Goal: Transaction & Acquisition: Purchase product/service

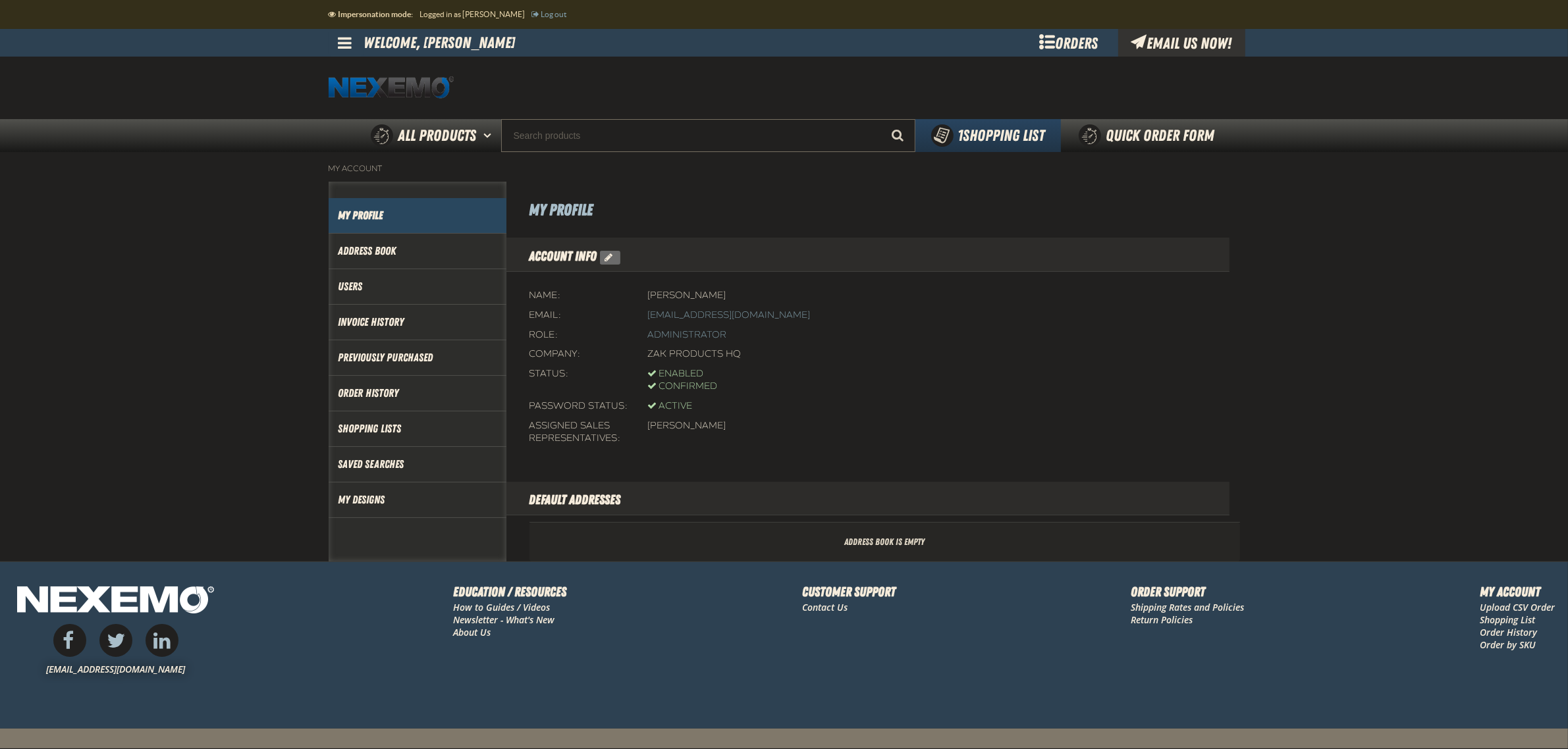
click at [343, 47] on span at bounding box center [345, 42] width 14 height 16
click at [896, 70] on div at bounding box center [784, 87] width 911 height 62
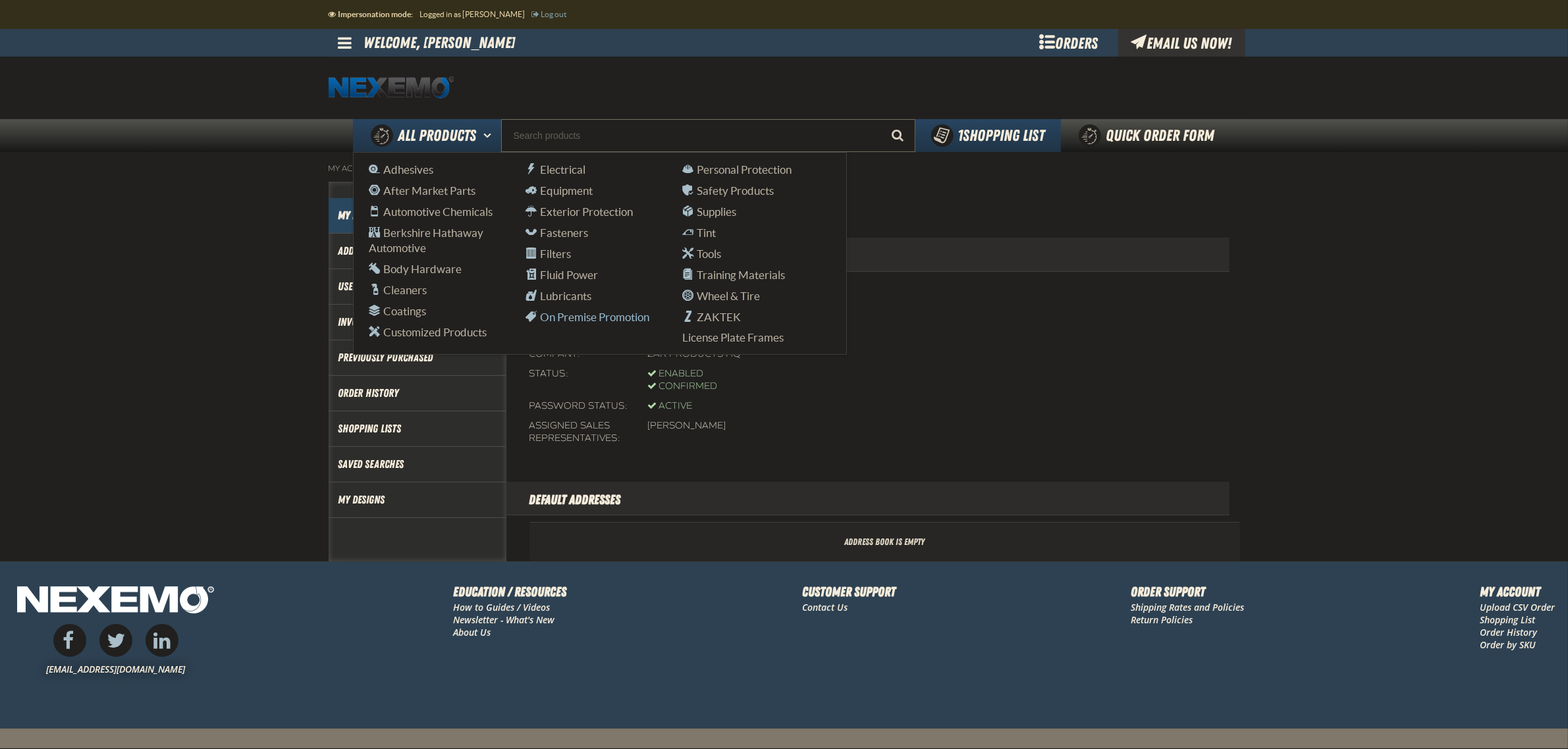
click at [575, 323] on span "On Premise Promotion" at bounding box center [588, 317] width 123 height 12
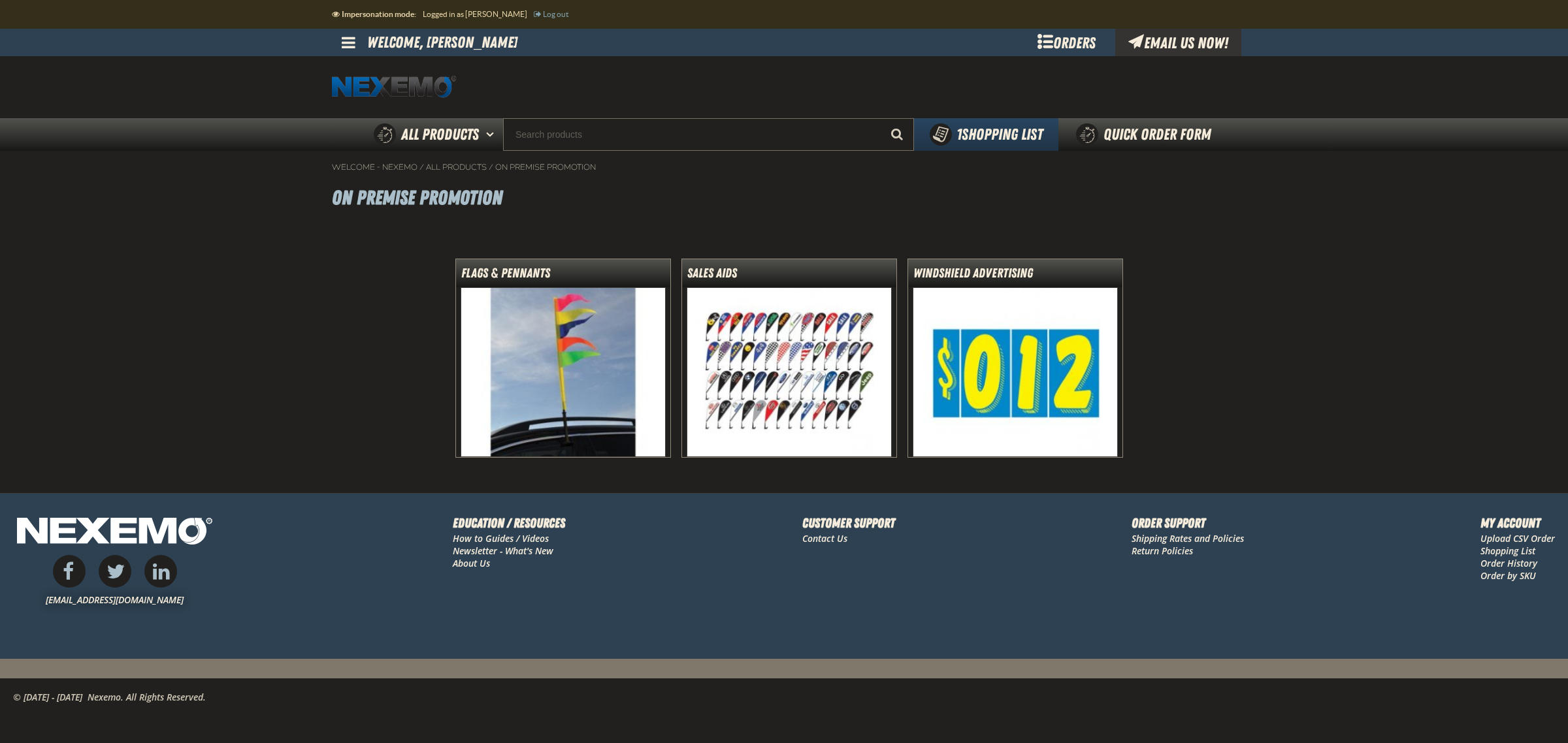
click at [533, 384] on img at bounding box center [563, 372] width 206 height 169
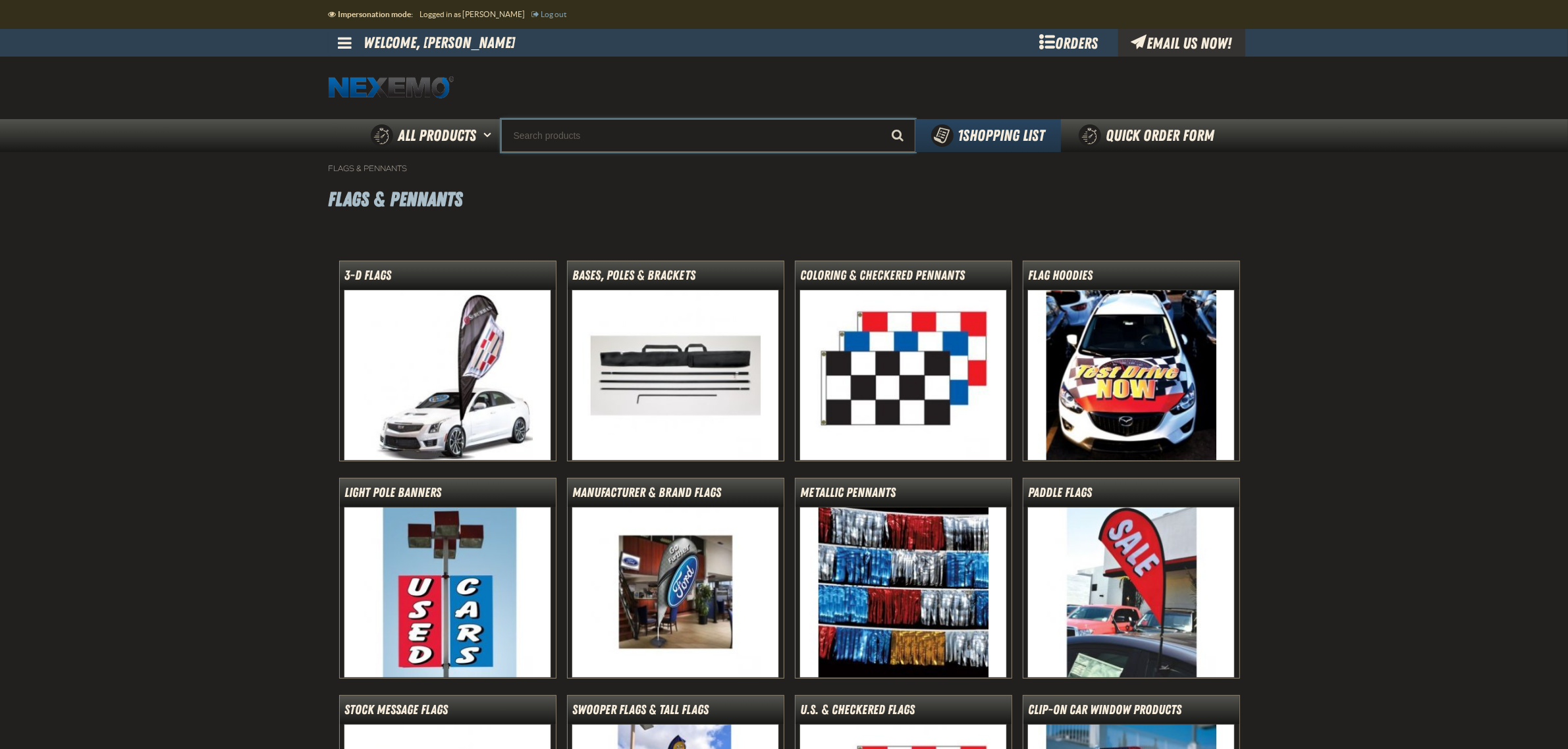
click at [817, 137] on input "Search" at bounding box center [708, 135] width 414 height 32
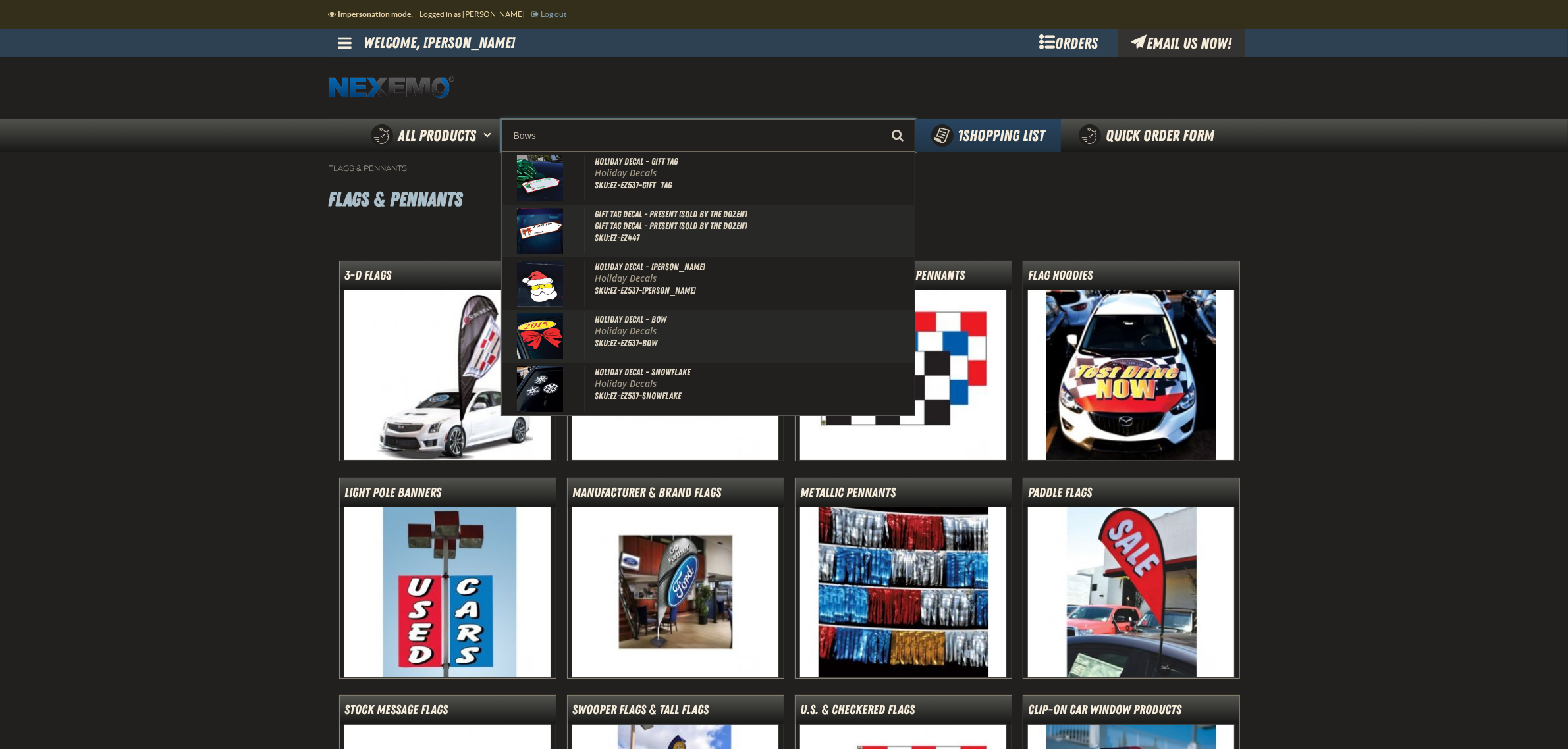
type input "Bows"
click at [883, 119] on button "Start Searching" at bounding box center [899, 135] width 33 height 32
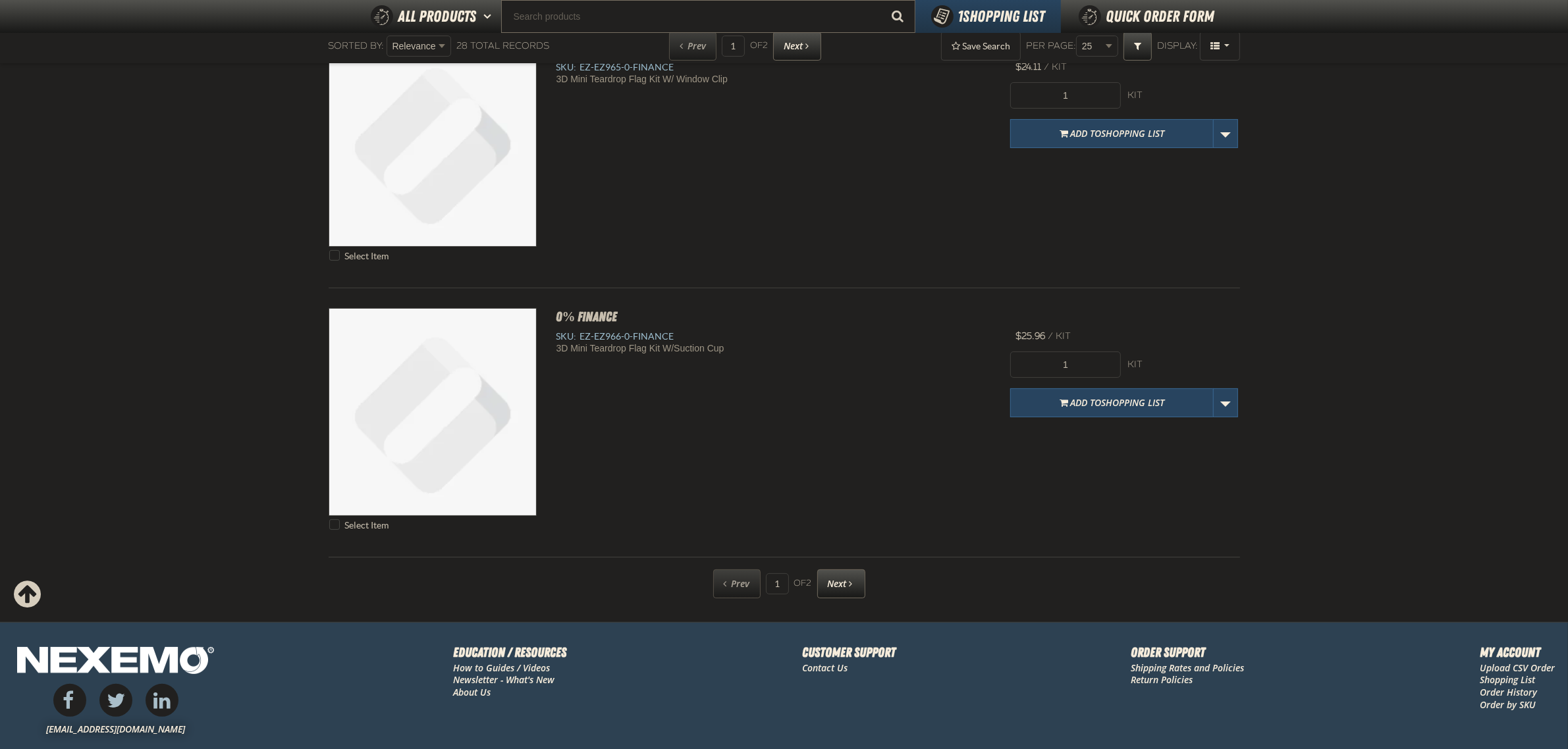
scroll to position [6579, 0]
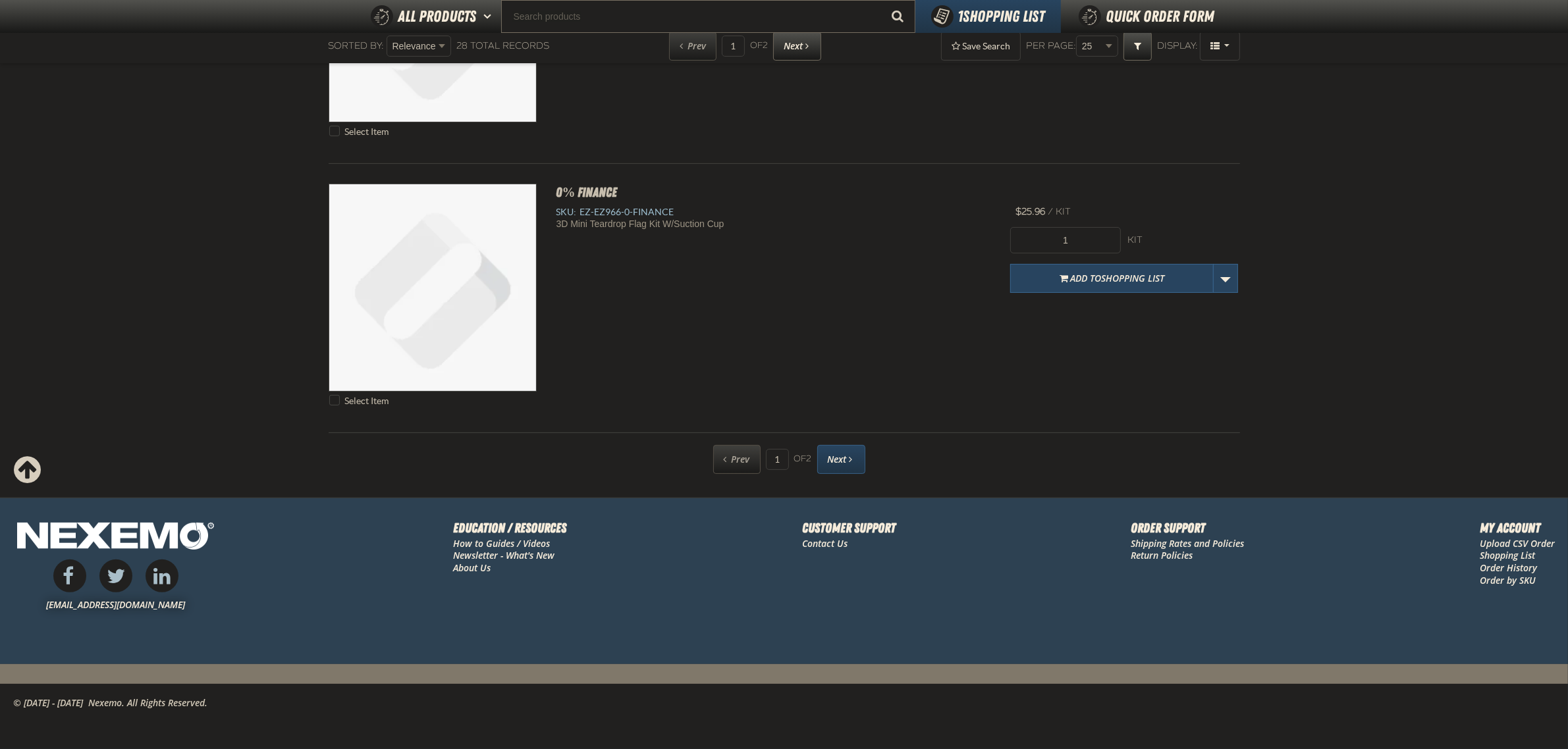
click at [851, 465] on link "Next" at bounding box center [841, 459] width 48 height 29
type input "2"
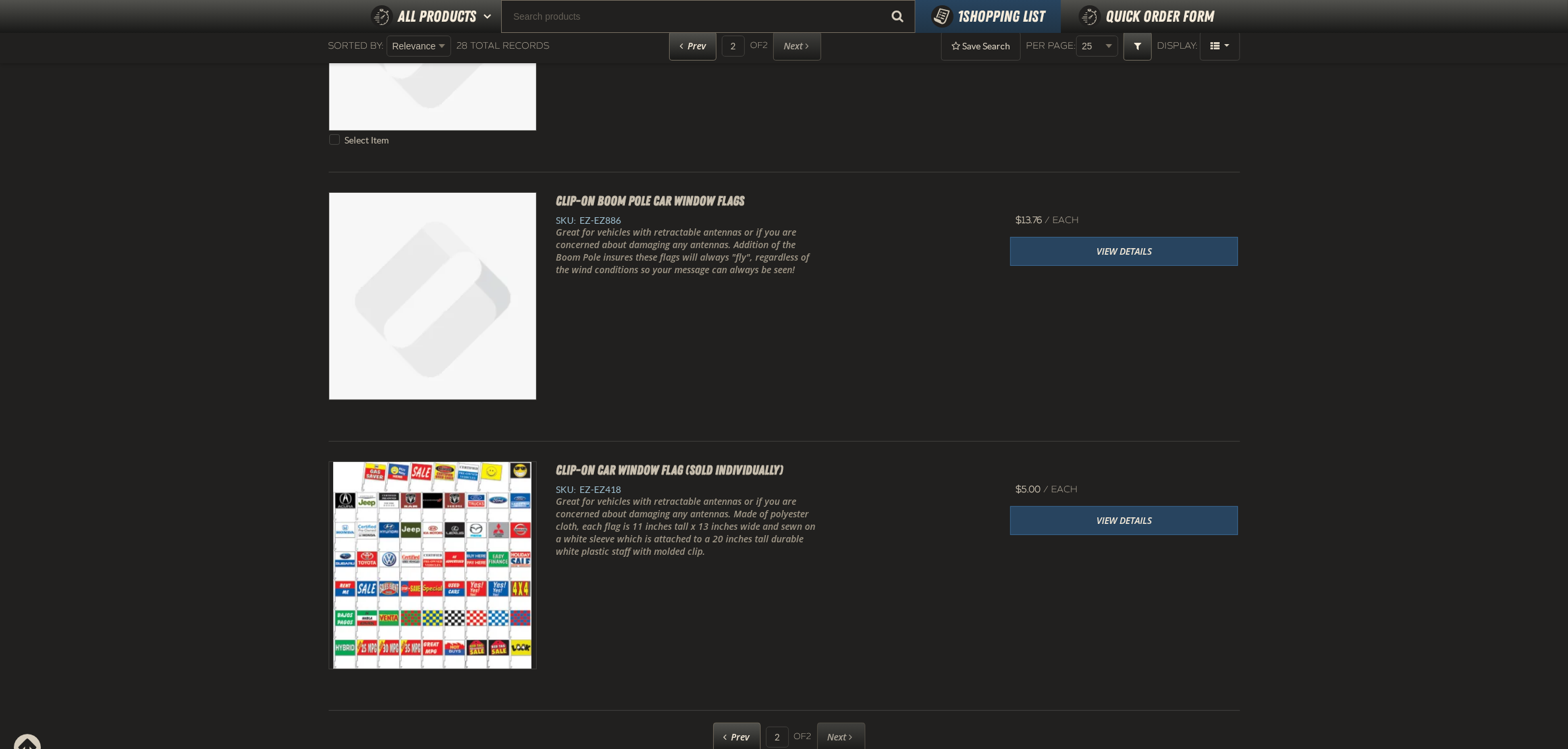
scroll to position [653, 0]
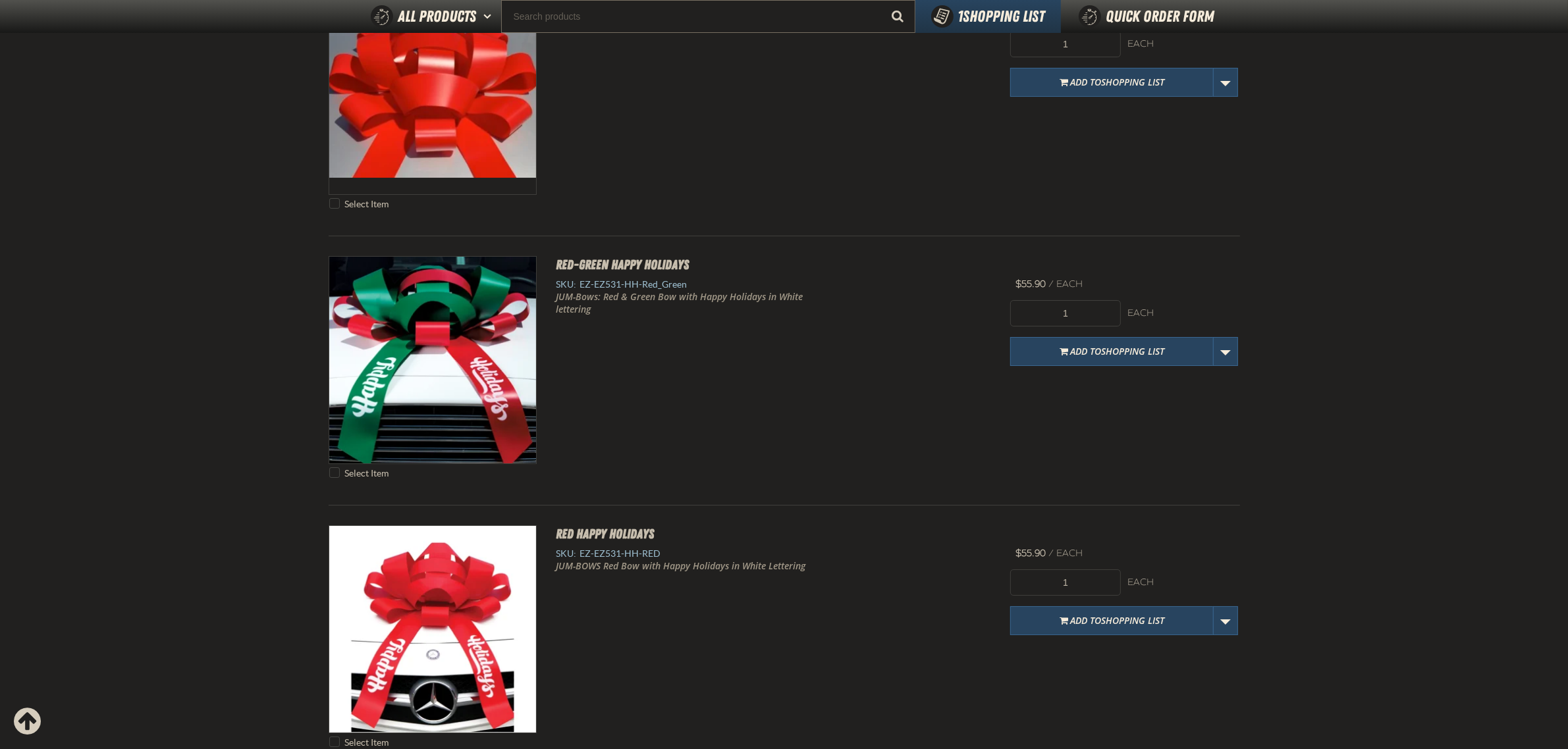
scroll to position [5718, 0]
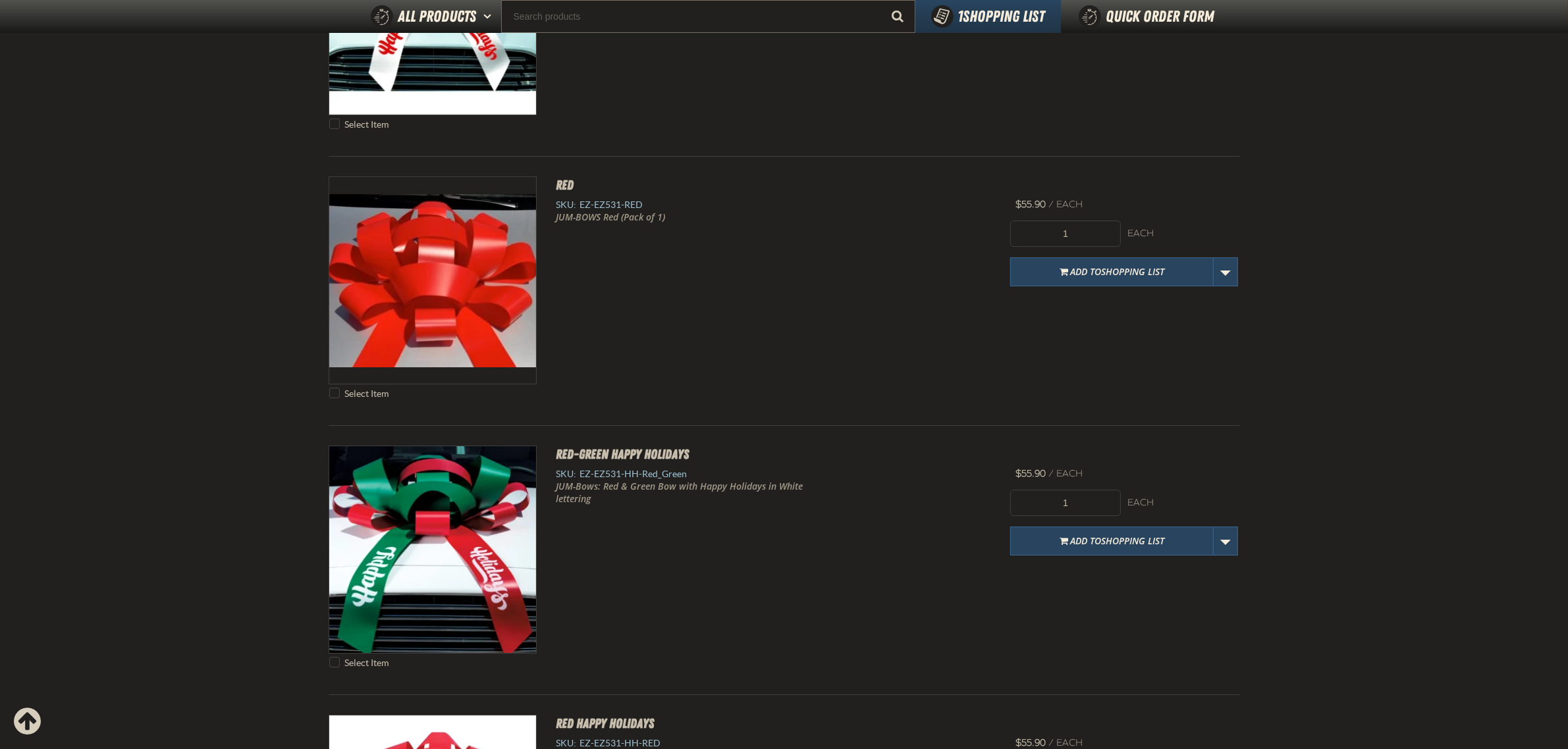
drag, startPoint x: 662, startPoint y: 202, endPoint x: 576, endPoint y: 207, distance: 86.1
click at [576, 207] on div "Select Item RED SKU: EZ-EZ531-RED JUM-BOWS Red (Pack of 1) 1" at bounding box center [784, 291] width 911 height 229
click at [676, 280] on div "Select Item RED SKU: EZ-EZ531-RED JUM-BOWS Red (Pack of 1) 1" at bounding box center [784, 291] width 911 height 229
drag, startPoint x: 657, startPoint y: 205, endPoint x: 581, endPoint y: 212, distance: 76.3
click at [581, 212] on div "SKU: EZ-EZ531-RED" at bounding box center [774, 205] width 434 height 12
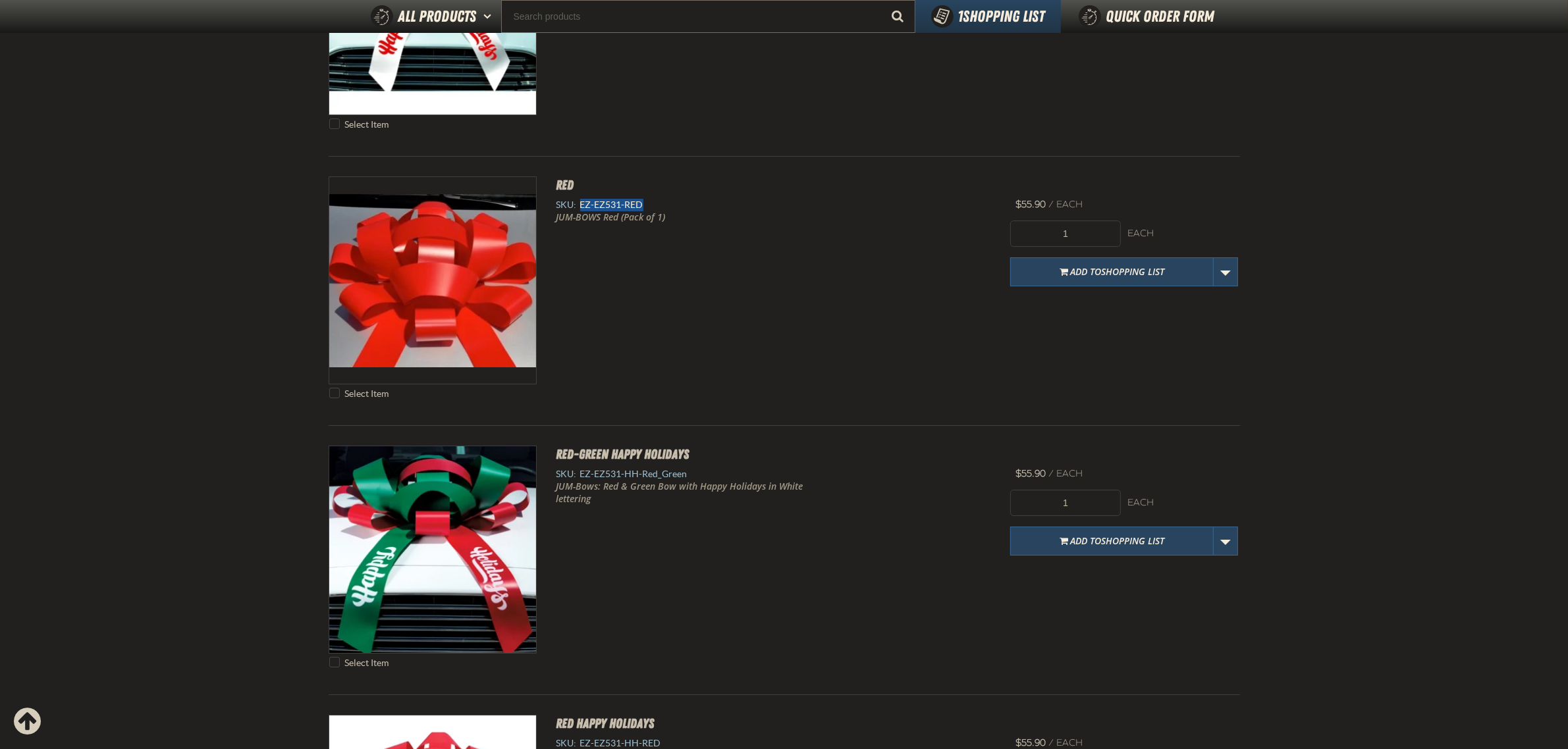
copy span "EZ-EZ531-RED"
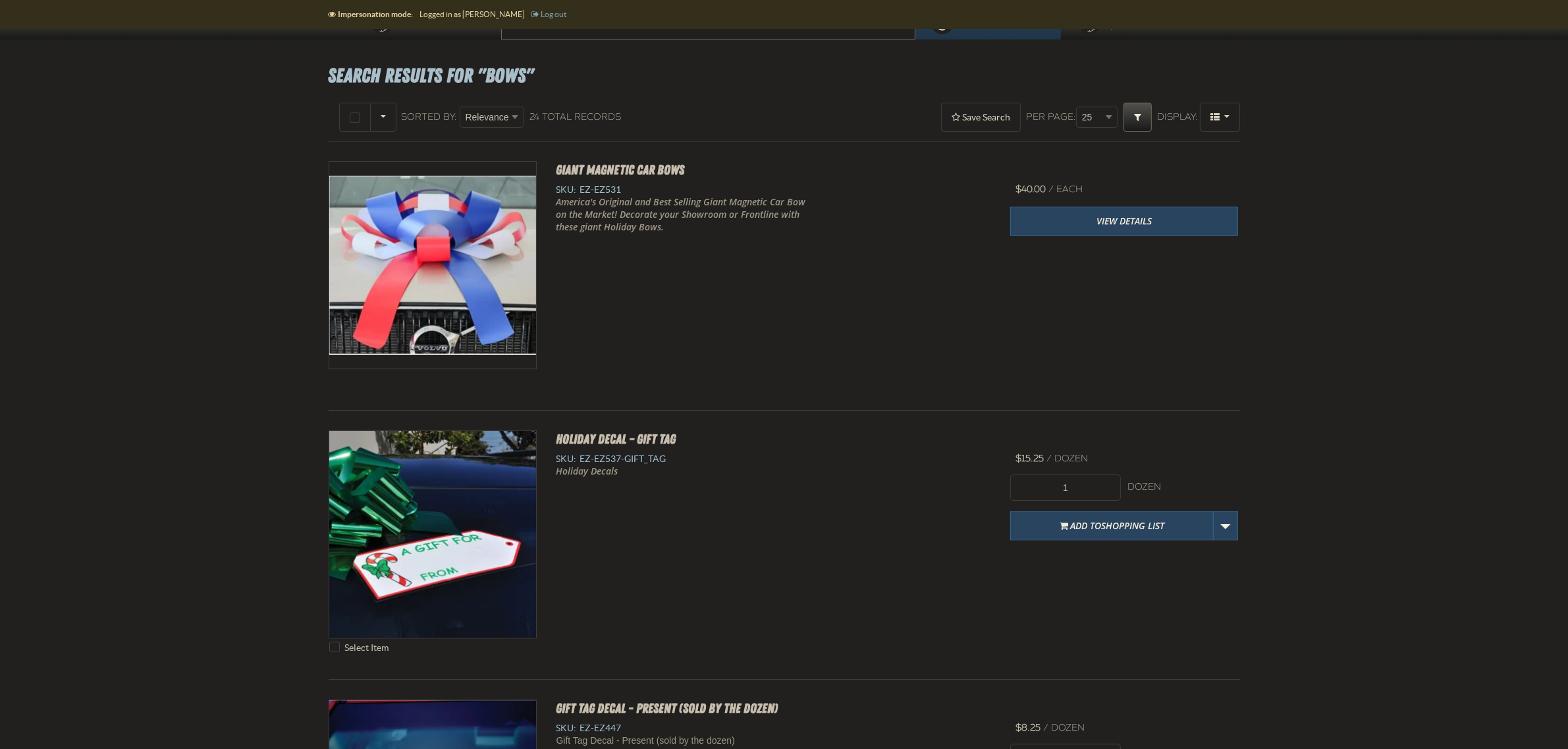
scroll to position [0, 0]
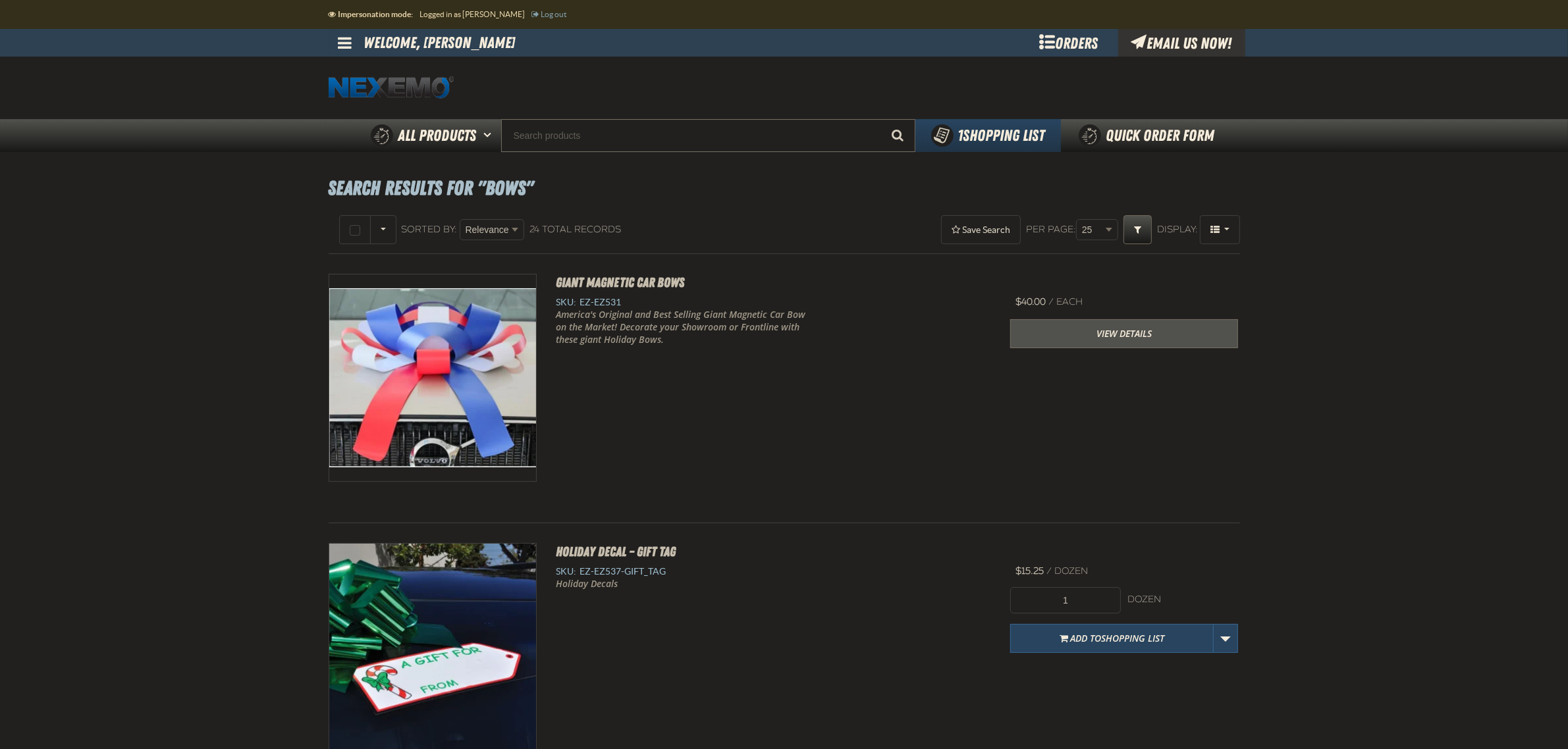
click at [1100, 327] on link "View Details" at bounding box center [1124, 333] width 228 height 29
